Goal: Information Seeking & Learning: Learn about a topic

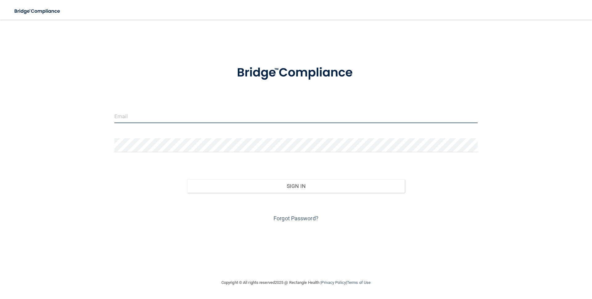
click at [159, 117] on input "email" at bounding box center [295, 116] width 363 height 14
type input "[EMAIL_ADDRESS][DOMAIN_NAME]"
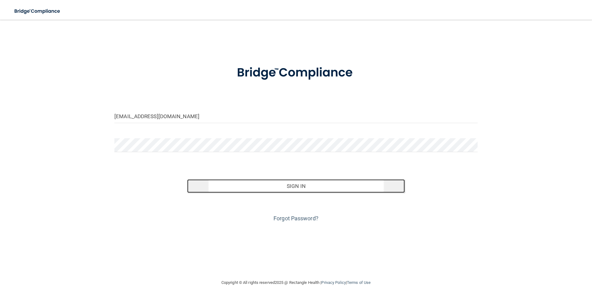
click at [277, 183] on button "Sign In" at bounding box center [296, 186] width 218 height 14
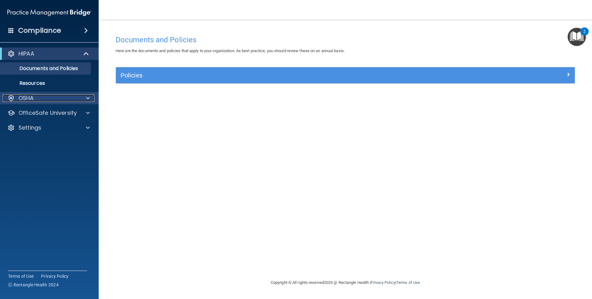
click at [62, 96] on div "OSHA" at bounding box center [41, 97] width 76 height 7
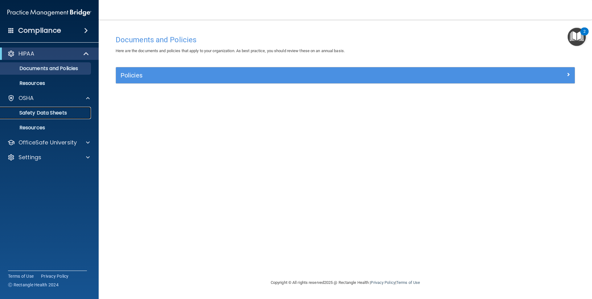
click at [57, 114] on p "Safety Data Sheets" at bounding box center [46, 113] width 84 height 6
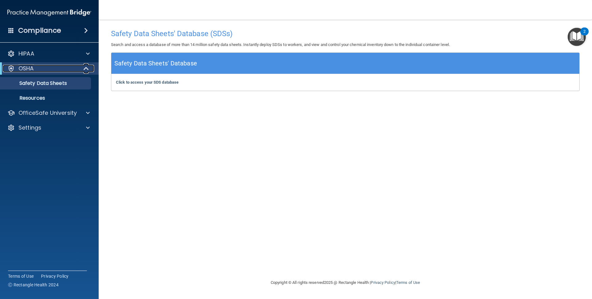
click at [39, 68] on div "OSHA" at bounding box center [41, 68] width 76 height 7
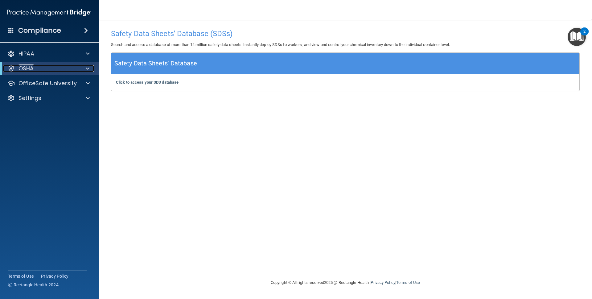
click at [39, 68] on div "OSHA" at bounding box center [41, 68] width 76 height 7
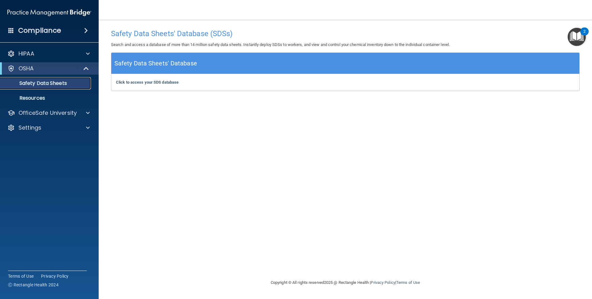
click at [74, 83] on p "Safety Data Sheets" at bounding box center [46, 83] width 84 height 6
click at [85, 70] on span at bounding box center [86, 68] width 5 height 7
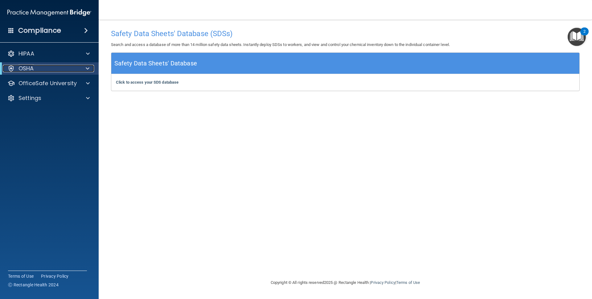
click at [85, 70] on div at bounding box center [86, 68] width 15 height 7
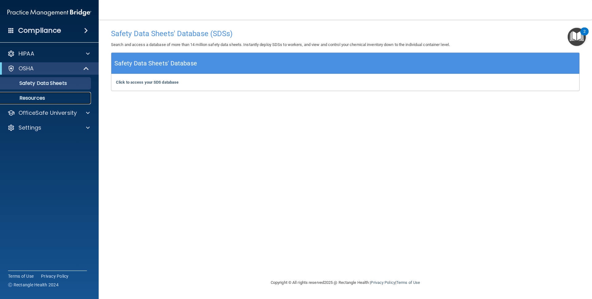
click at [37, 100] on p "Resources" at bounding box center [46, 98] width 84 height 6
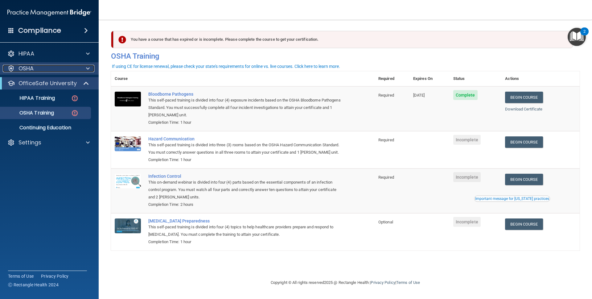
click at [44, 65] on div "OSHA" at bounding box center [41, 68] width 76 height 7
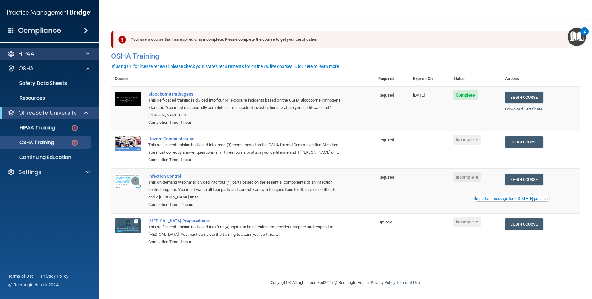
click at [43, 57] on div "HIPAA" at bounding box center [49, 53] width 99 height 12
click at [64, 52] on div "HIPAA" at bounding box center [41, 53] width 76 height 7
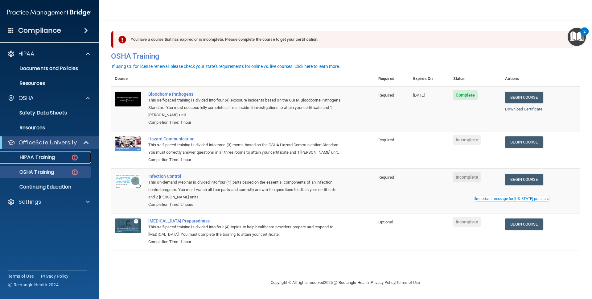
click at [49, 155] on p "HIPAA Training" at bounding box center [29, 157] width 51 height 6
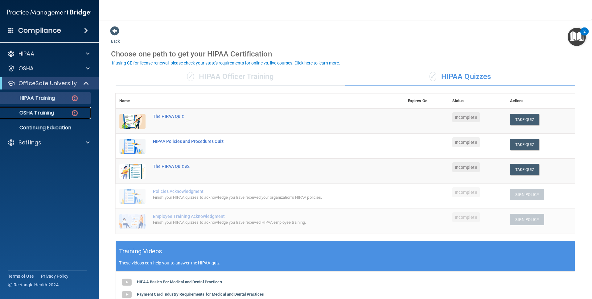
click at [60, 114] on div "OSHA Training" at bounding box center [46, 113] width 84 height 6
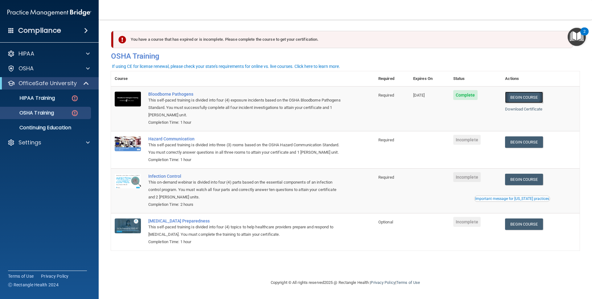
click at [531, 100] on link "Begin Course" at bounding box center [524, 97] width 38 height 11
click at [537, 140] on link "Begin Course" at bounding box center [524, 141] width 38 height 11
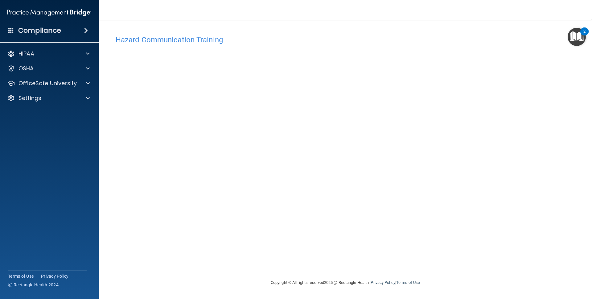
click at [583, 268] on main "Hazard Communication Training This course doesn’t expire until . Are you sure y…" at bounding box center [345, 159] width 493 height 279
